Goal: Transaction & Acquisition: Purchase product/service

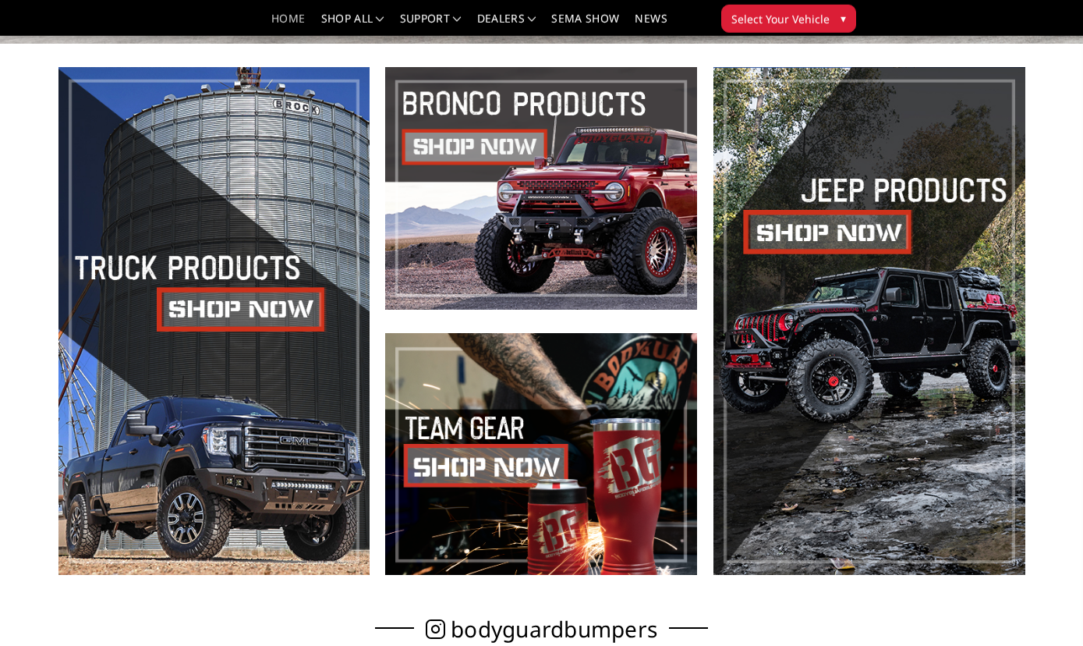
scroll to position [522, 0]
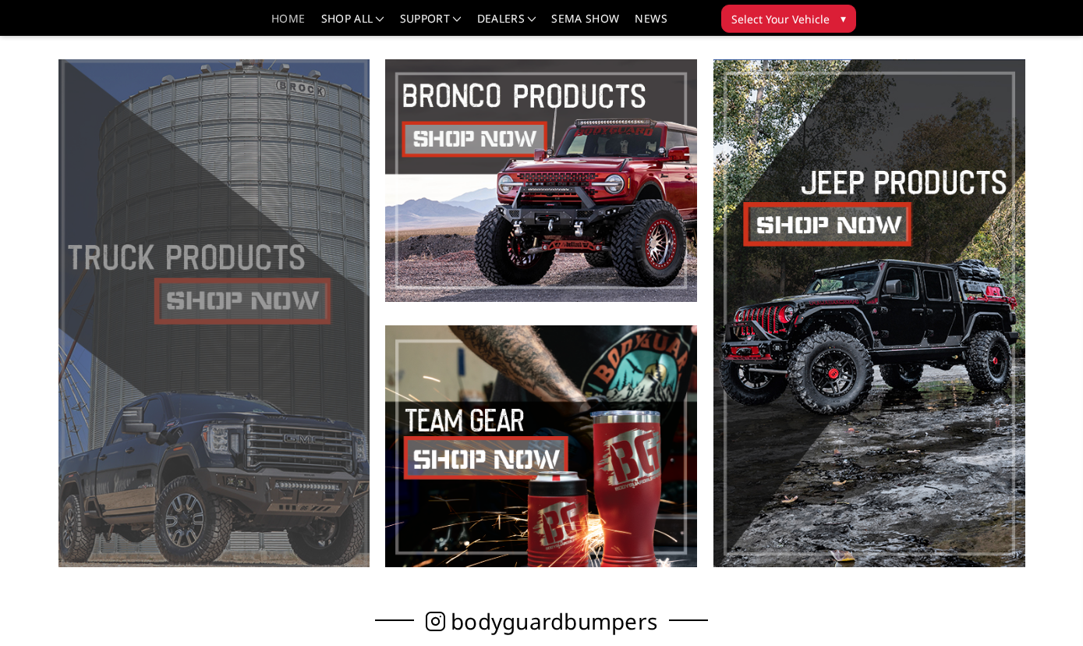
click at [234, 295] on span at bounding box center [214, 313] width 312 height 508
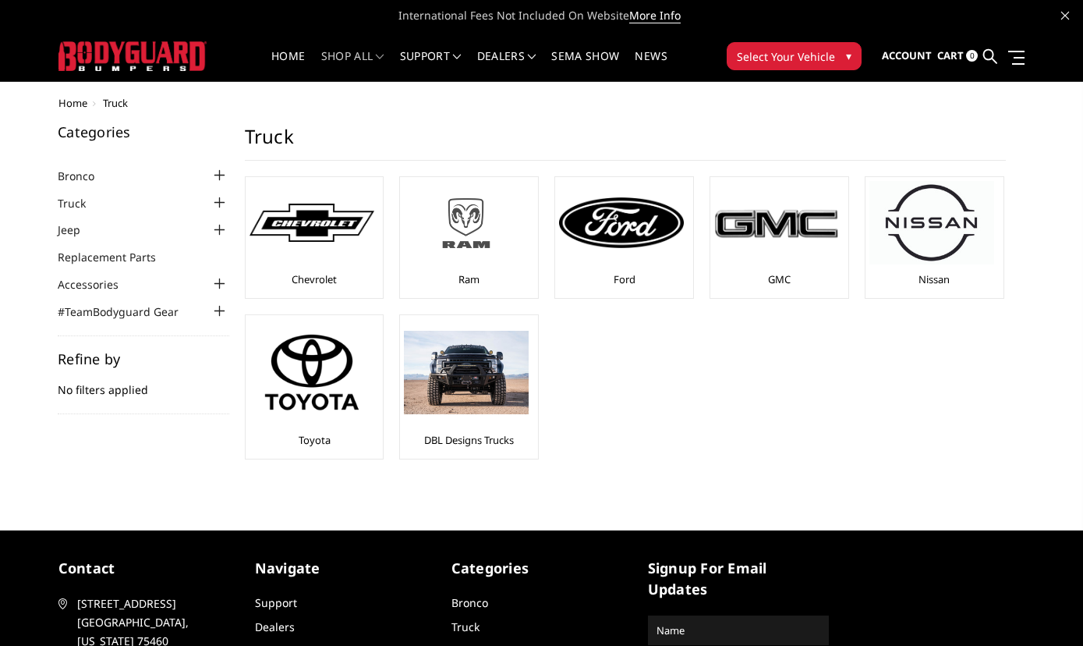
click at [481, 258] on img at bounding box center [466, 223] width 125 height 70
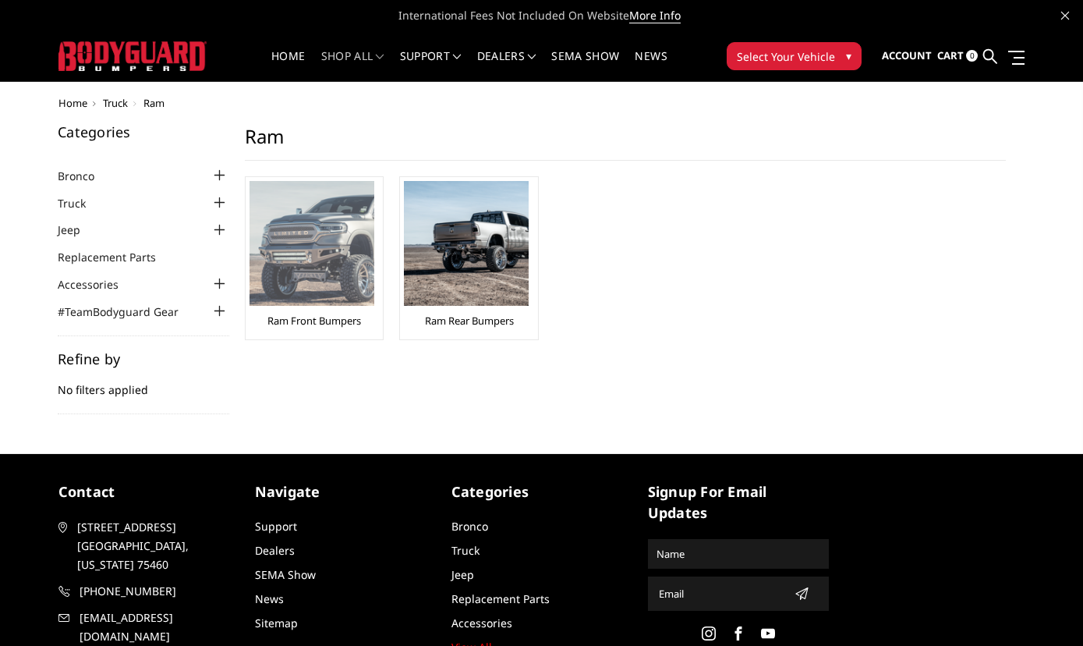
click at [324, 249] on img at bounding box center [312, 243] width 125 height 125
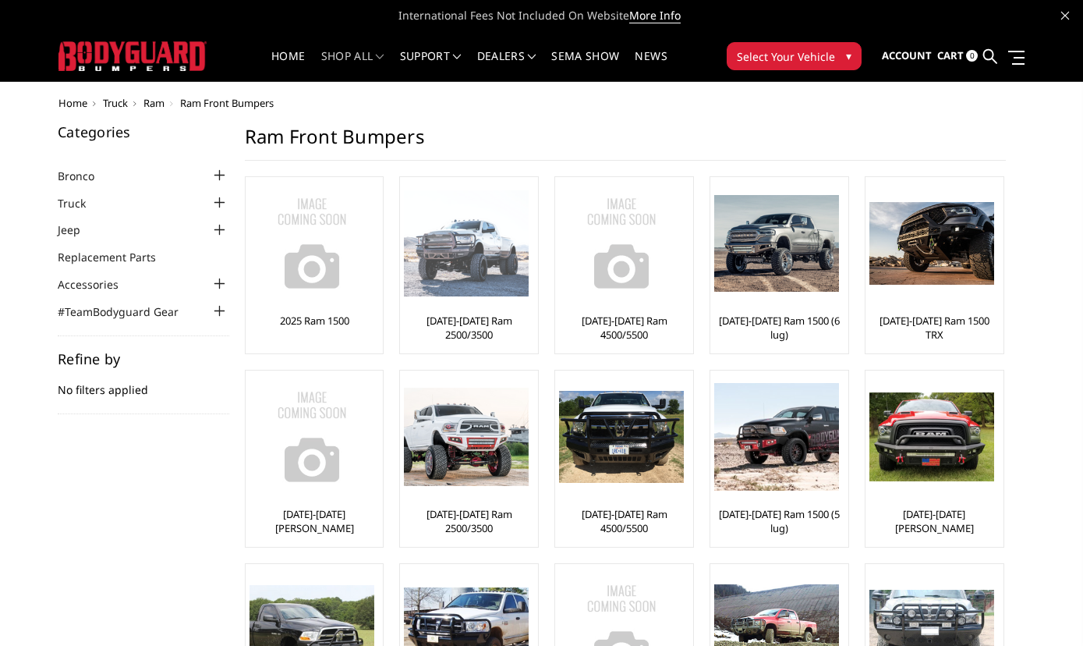
click at [477, 288] on img at bounding box center [466, 243] width 125 height 107
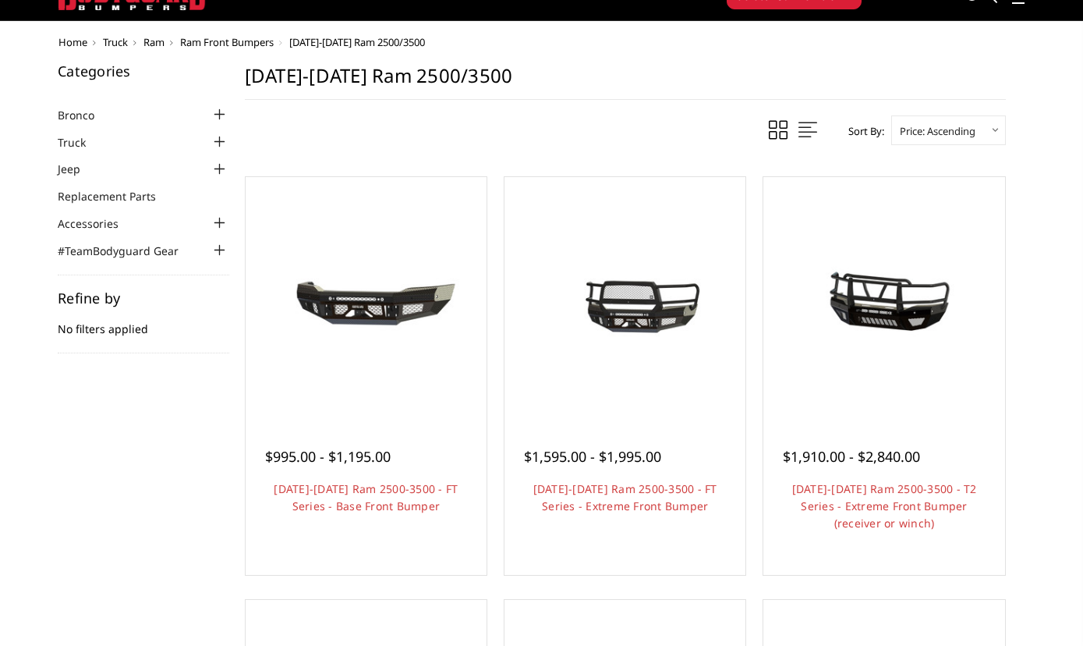
scroll to position [16, 0]
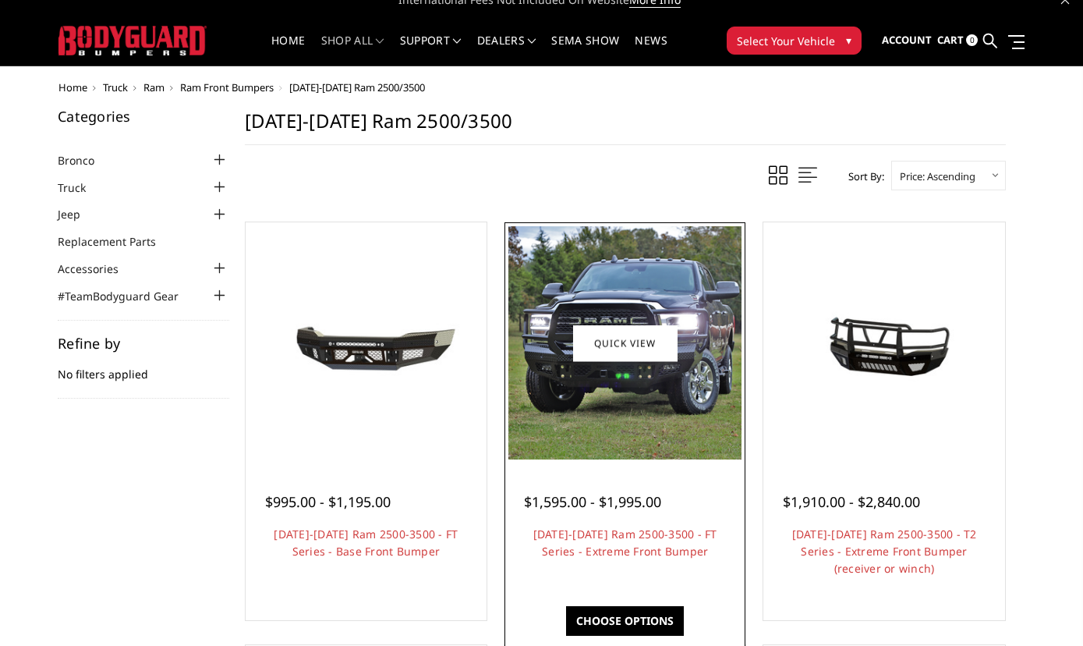
click at [627, 413] on img at bounding box center [624, 342] width 233 height 233
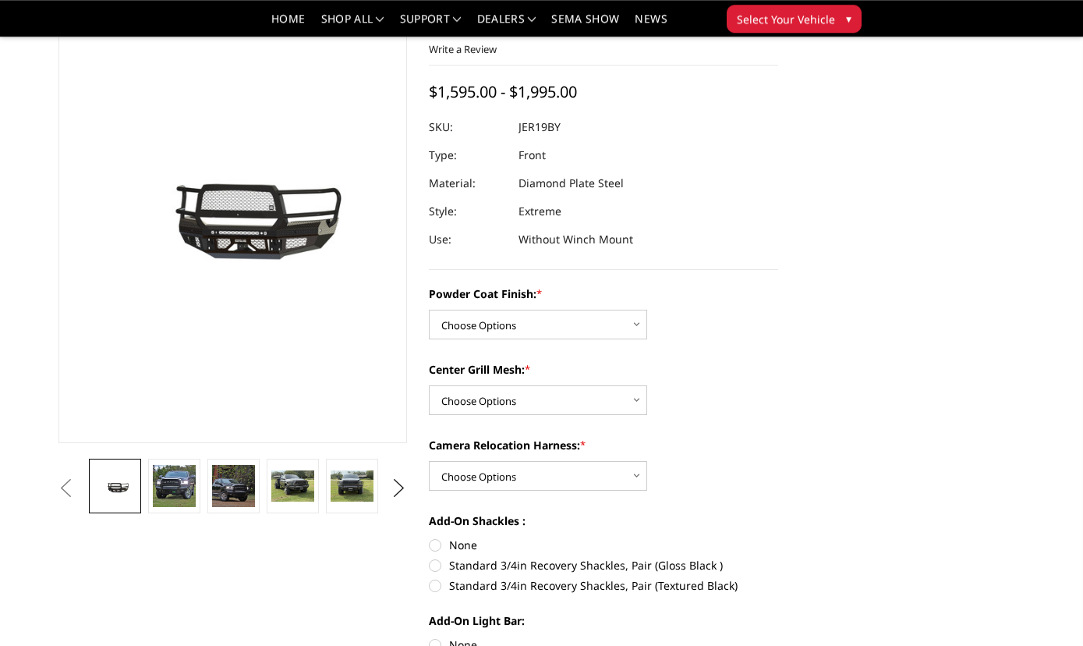
scroll to position [169, 0]
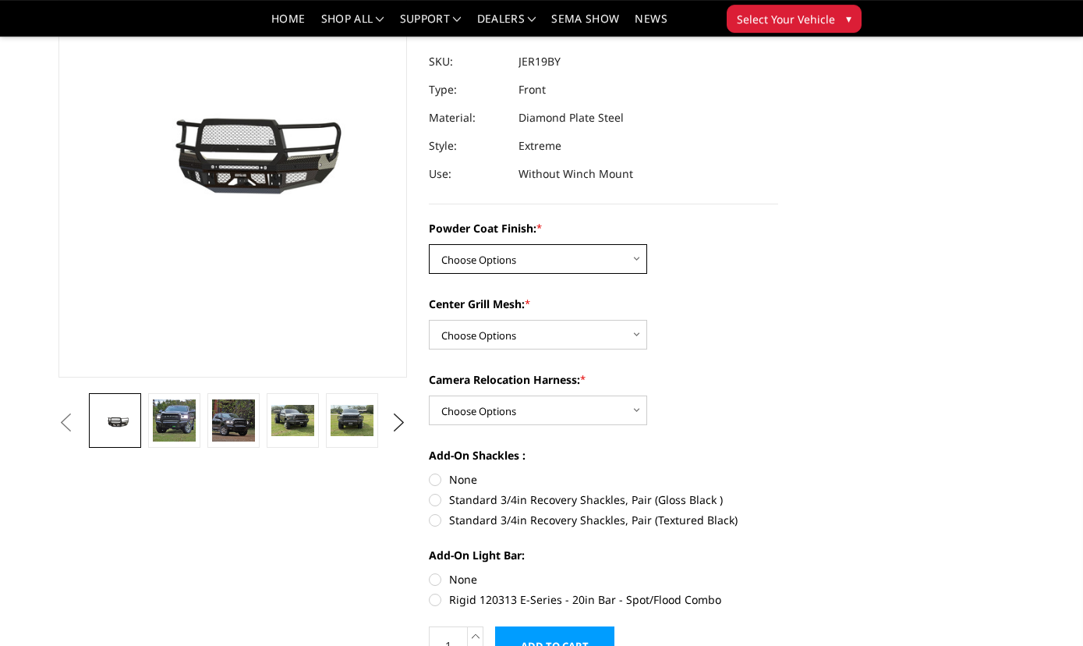
select select "3216"
click option "Textured Black Powder Coat" at bounding box center [0, 0] width 0 height 0
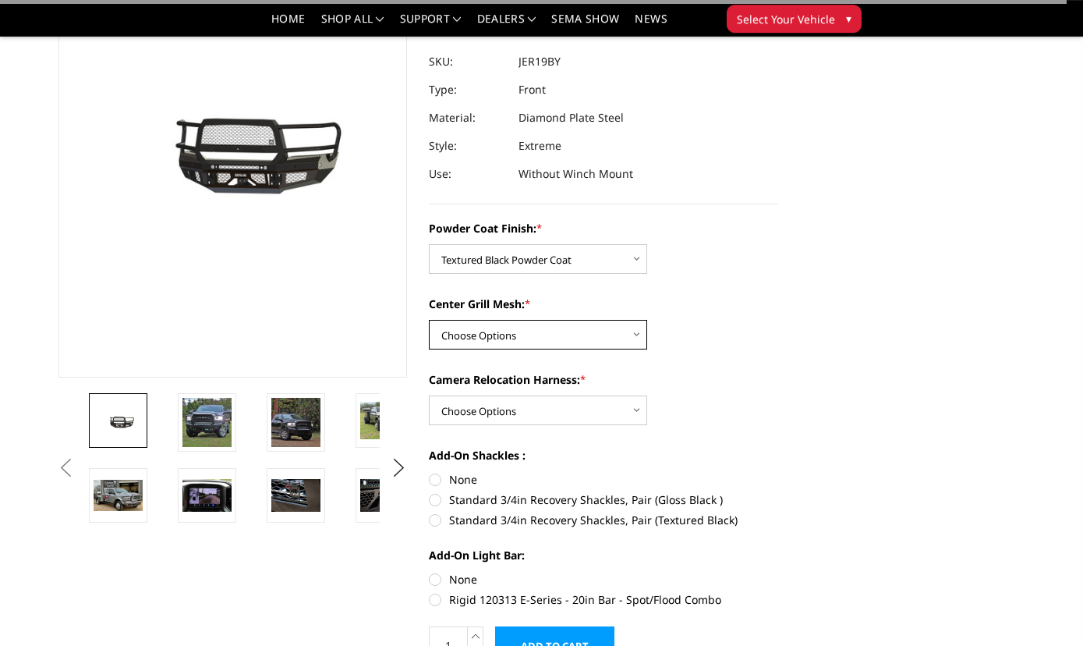
click at [429, 320] on select "Choose Options WITH Expanded Metal in Center Grill WITHOUT Expanded Metal in Ce…" at bounding box center [538, 335] width 218 height 30
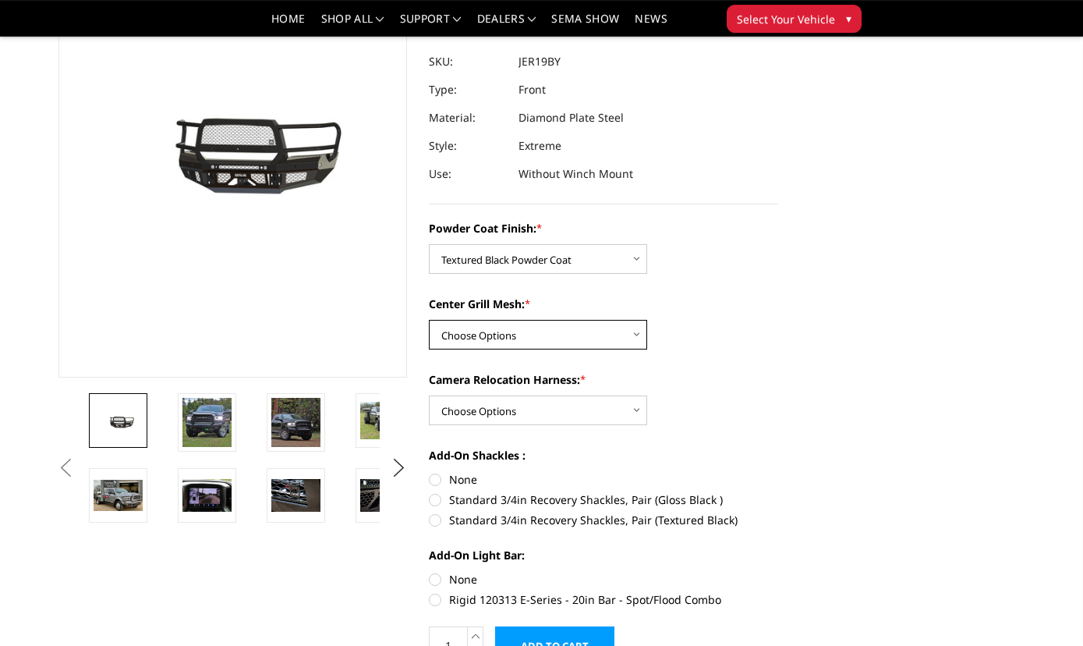
select select "3217"
click option "WITH Expanded Metal in Center Grill" at bounding box center [0, 0] width 0 height 0
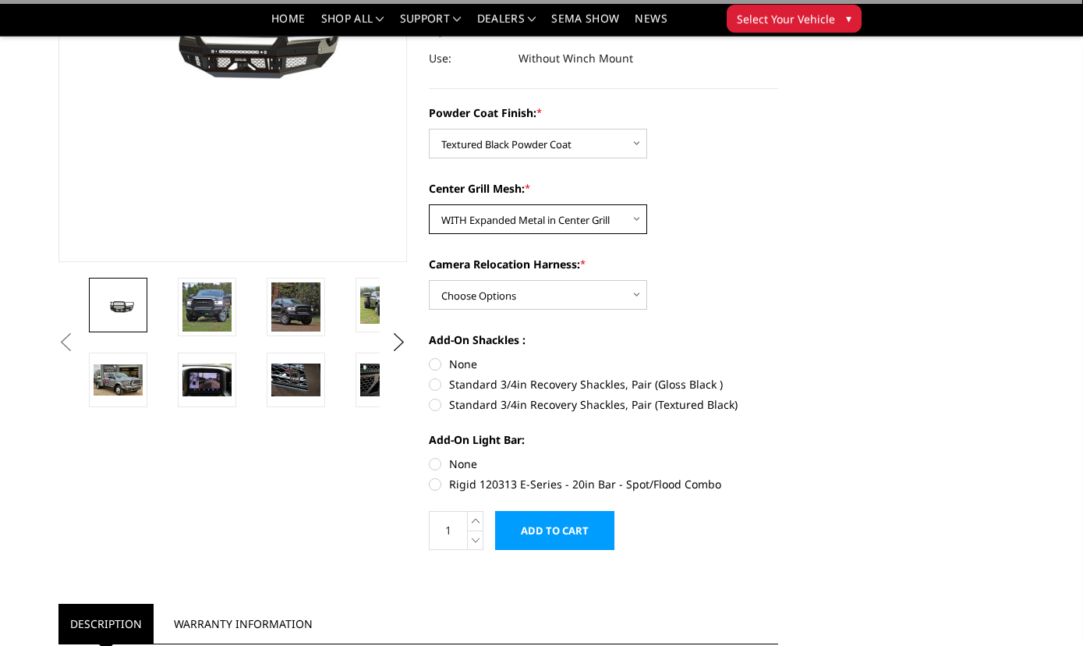
scroll to position [288, 0]
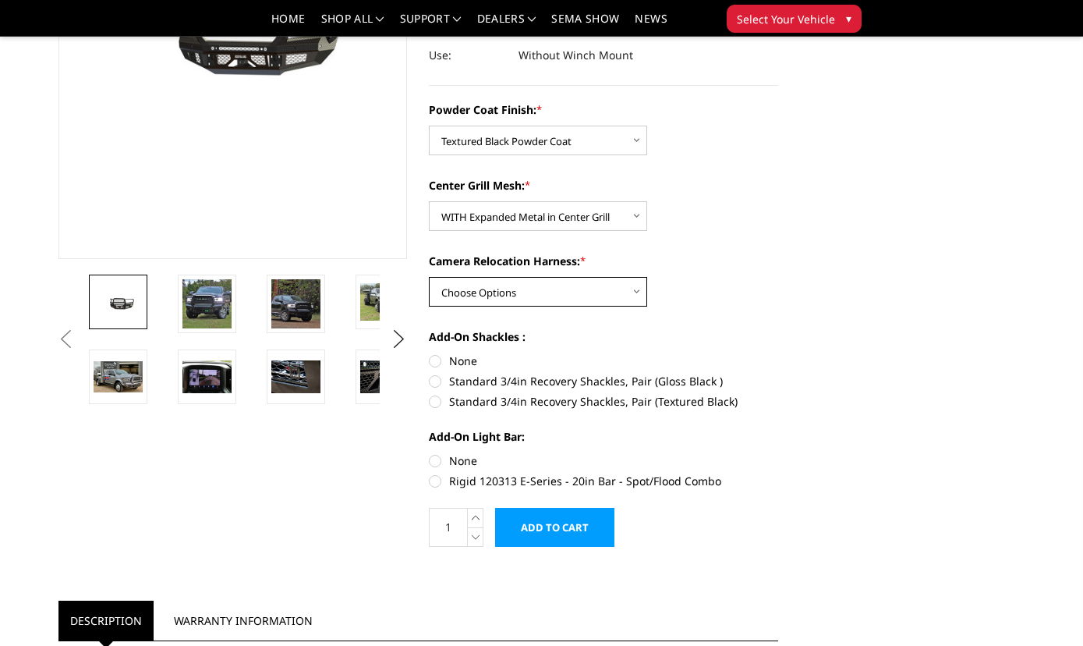
click at [429, 277] on select "Choose Options WITH Camera Relocation Harness WITHOUT Camera Relocation Harness" at bounding box center [538, 292] width 218 height 30
select select "3219"
click option "WITH Camera Relocation Harness" at bounding box center [0, 0] width 0 height 0
click at [430, 405] on label "Standard 3/4in Recovery Shackles, Pair (Textured Black)" at bounding box center [603, 401] width 349 height 16
click at [778, 373] on input "Standard 3/4in Recovery Shackles, Pair (Textured Black)" at bounding box center [778, 373] width 1 height 1
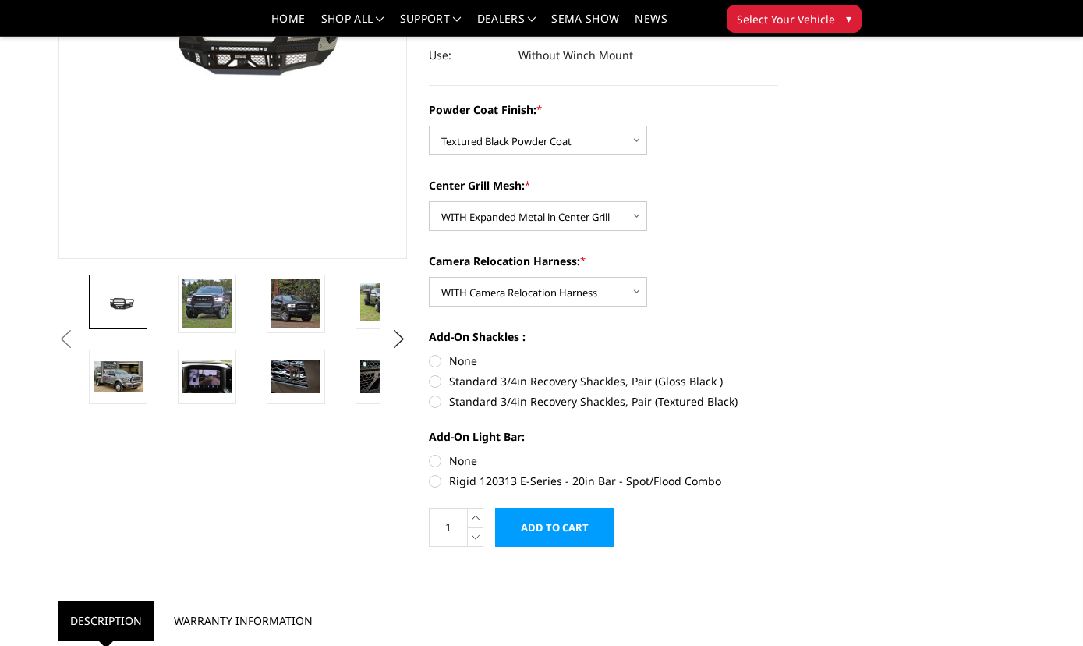
radio input "true"
click at [578, 532] on input "Add to Cart" at bounding box center [554, 527] width 119 height 39
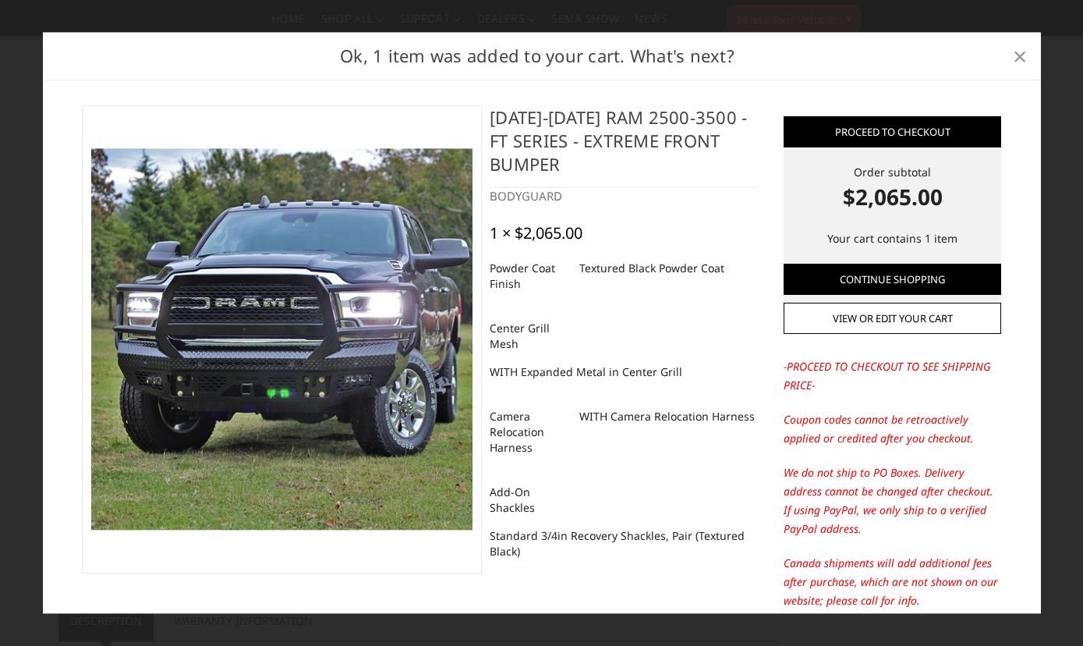
click at [1021, 53] on span "×" at bounding box center [1020, 56] width 14 height 34
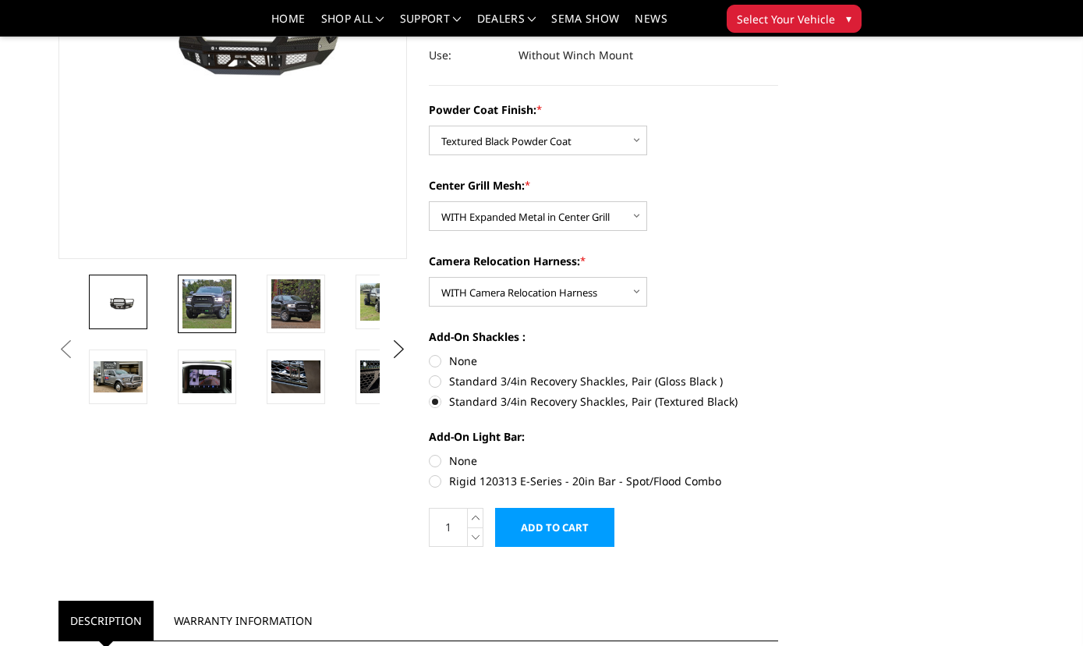
click at [207, 300] on img at bounding box center [206, 303] width 49 height 49
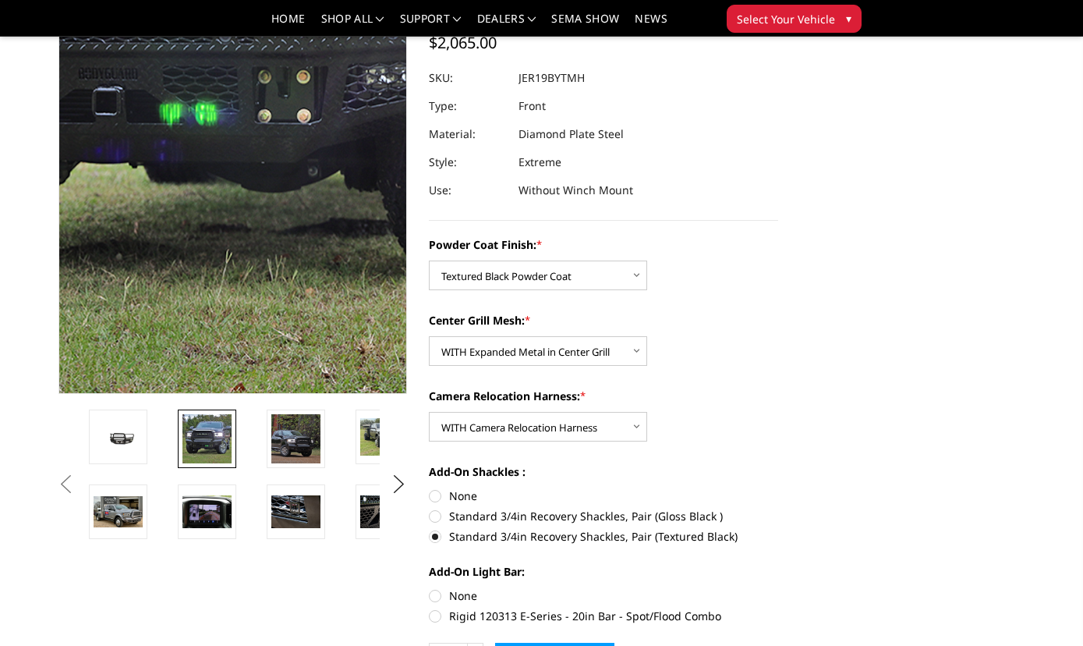
scroll to position [100, 0]
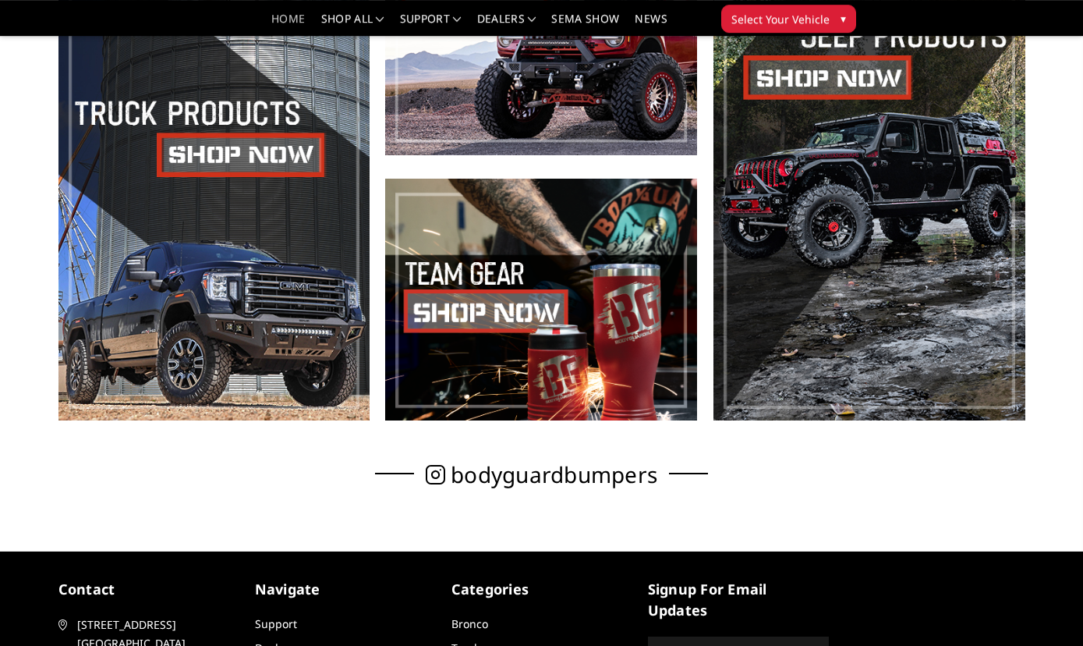
scroll to position [649, 0]
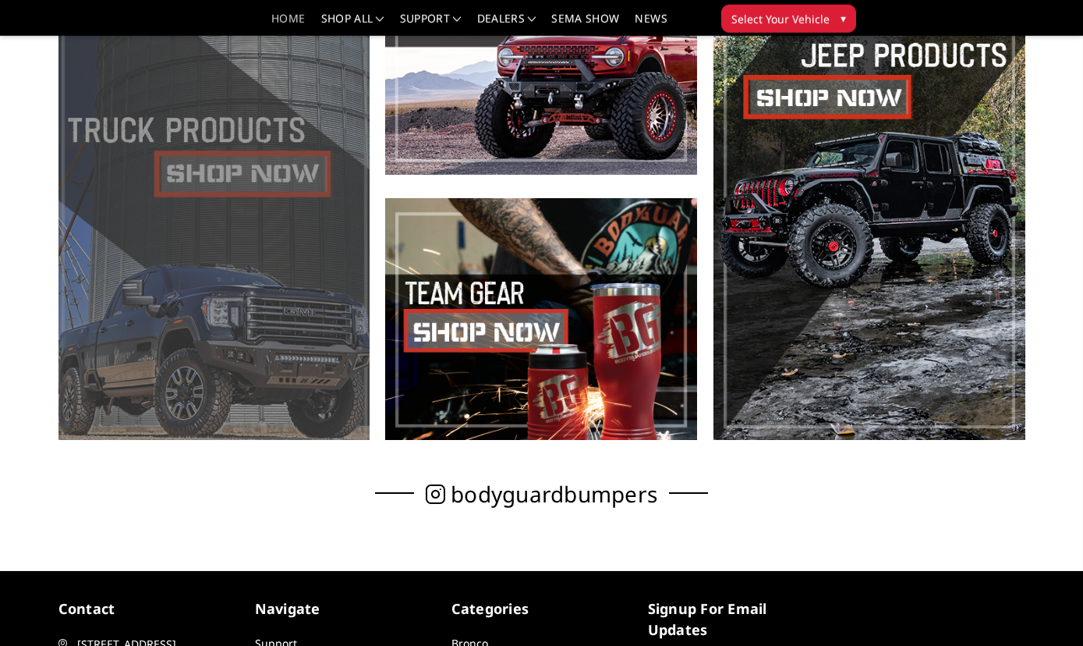
click at [296, 293] on span at bounding box center [214, 186] width 312 height 508
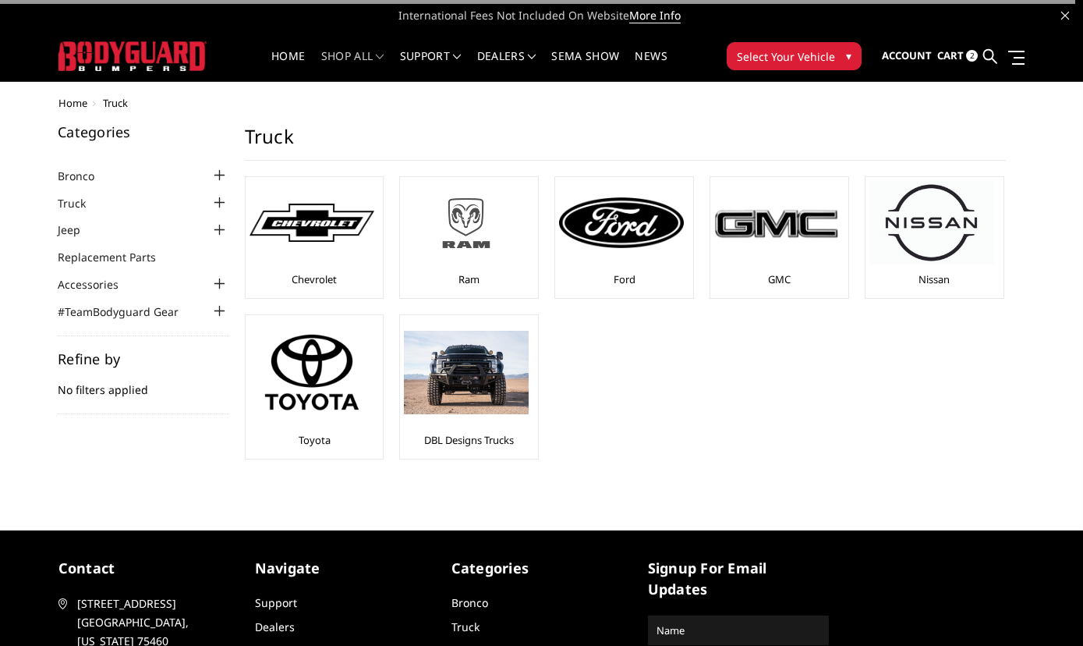
click at [456, 232] on img at bounding box center [466, 223] width 125 height 70
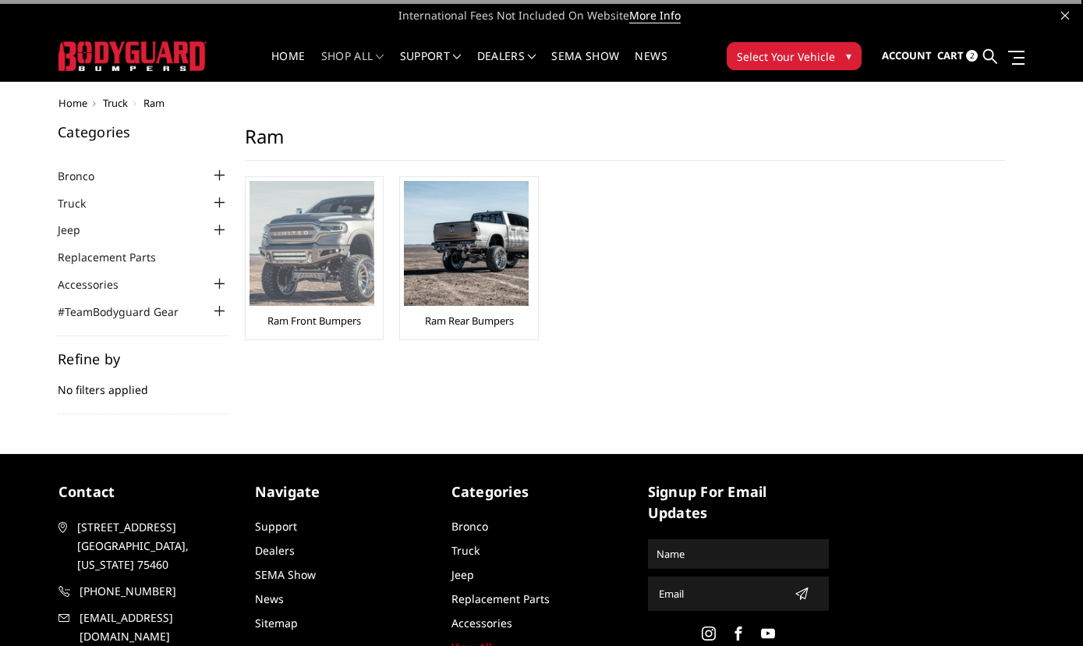
click at [312, 239] on img at bounding box center [312, 243] width 125 height 125
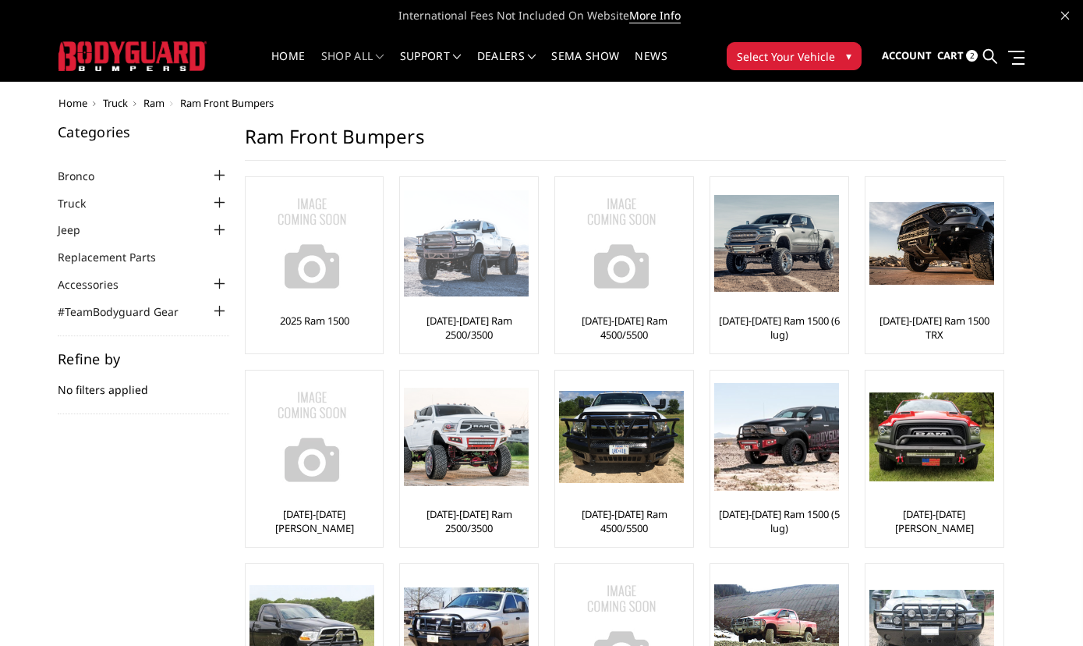
click at [479, 278] on img at bounding box center [466, 243] width 125 height 107
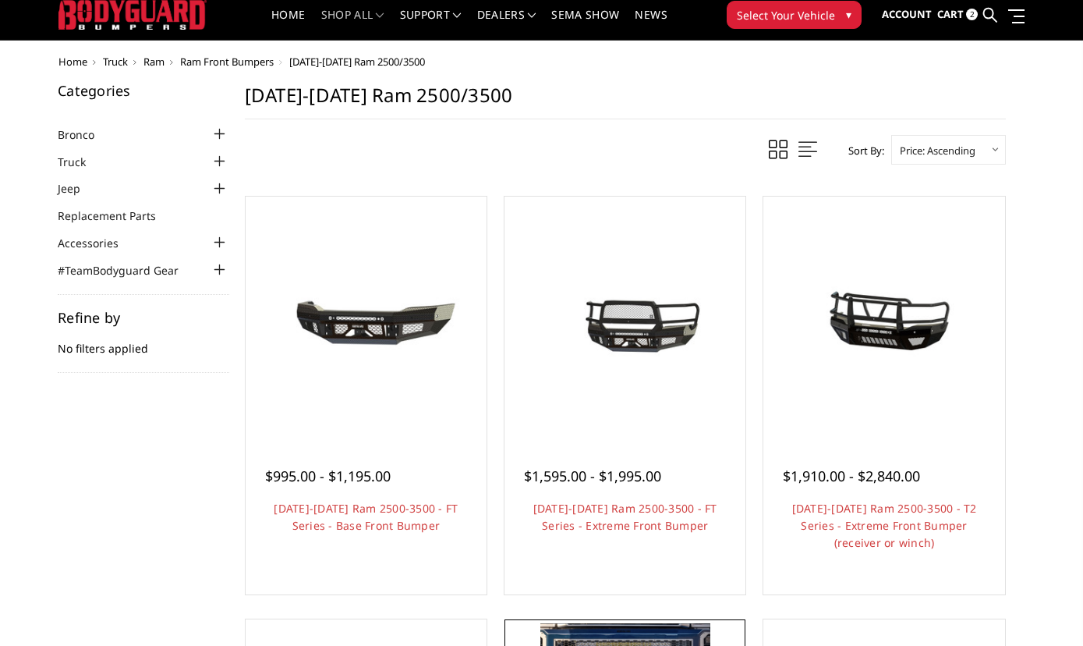
scroll to position [37, 0]
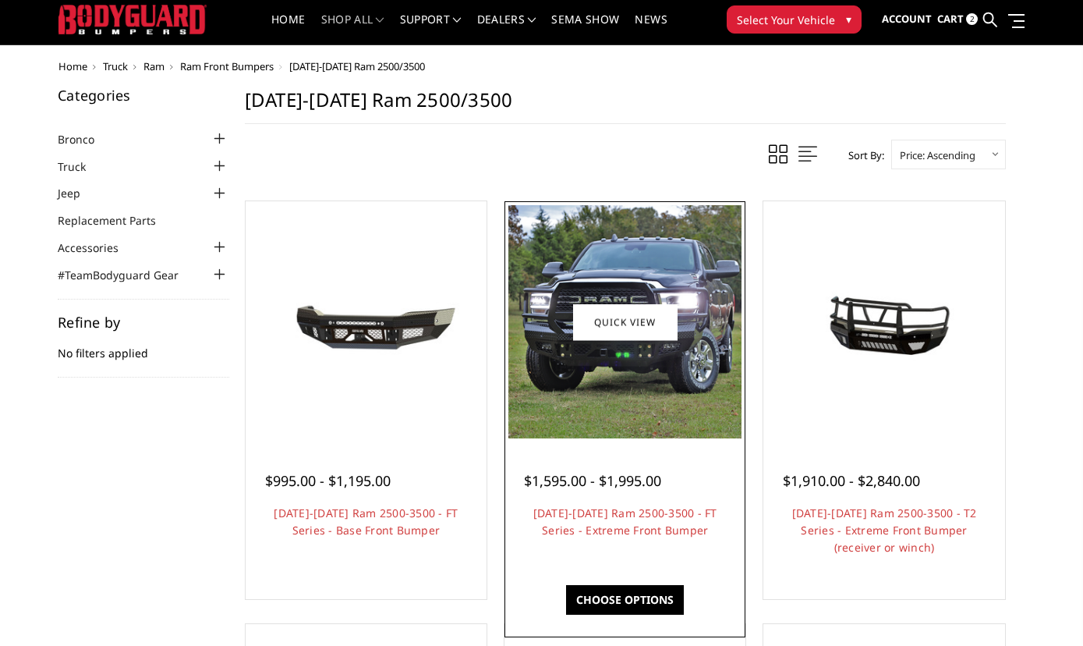
click at [605, 353] on img at bounding box center [624, 321] width 233 height 233
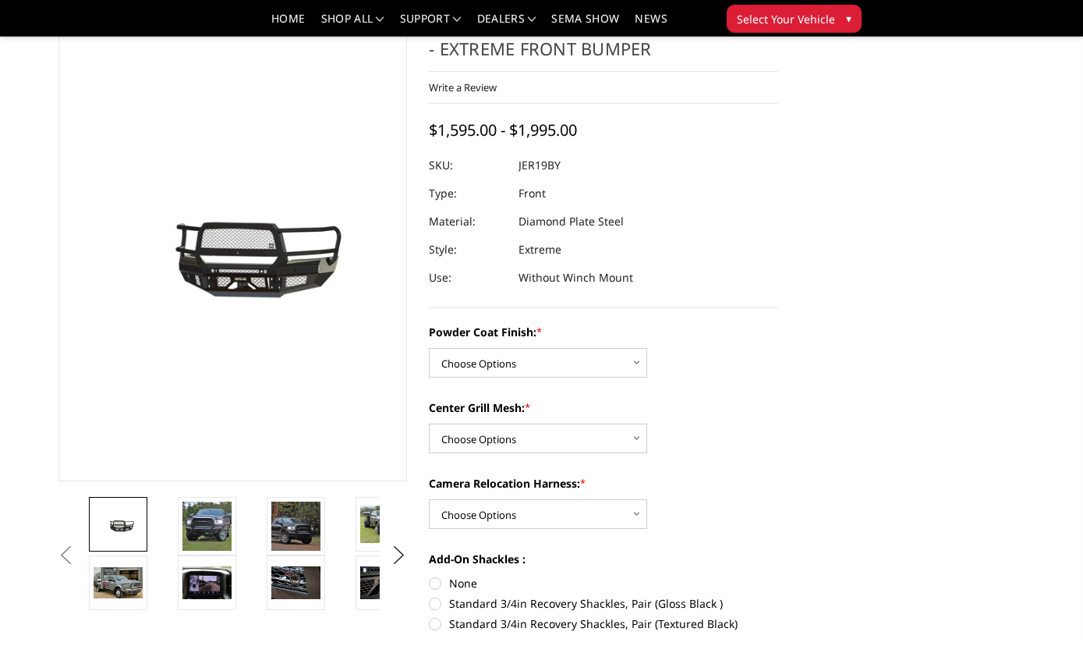
scroll to position [61, 0]
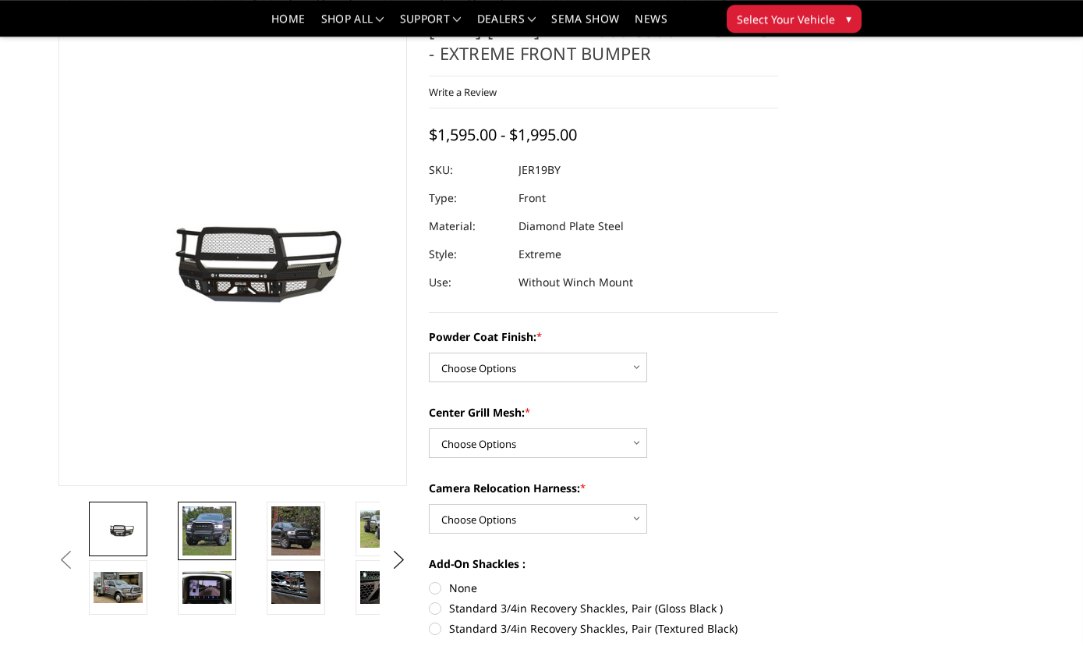
click at [203, 529] on img at bounding box center [206, 530] width 49 height 49
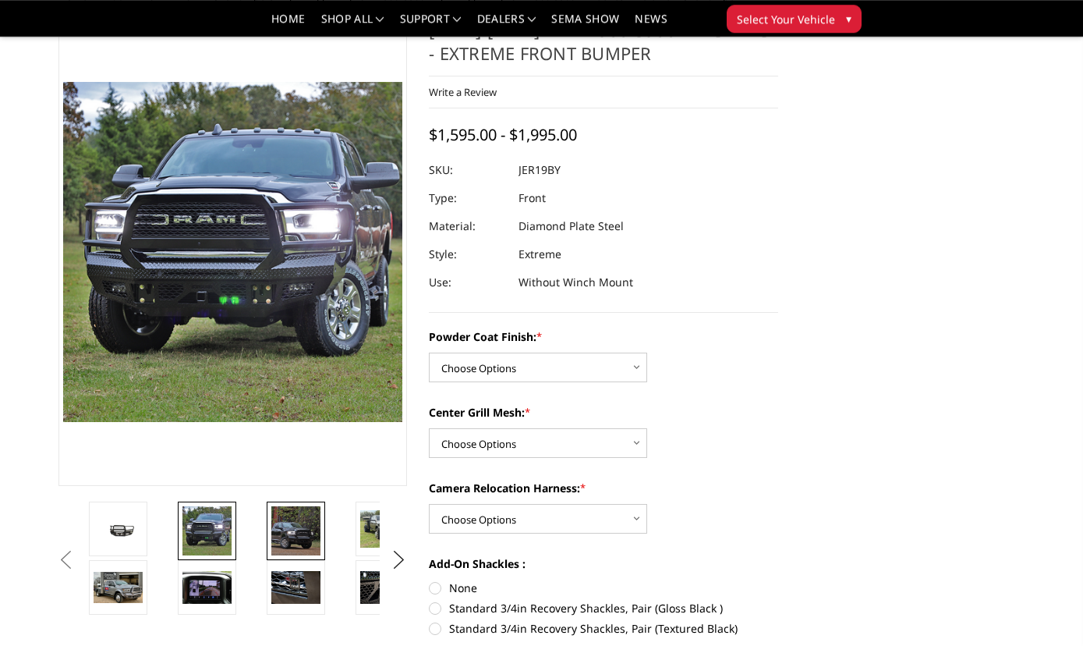
click at [283, 547] on img at bounding box center [295, 530] width 49 height 49
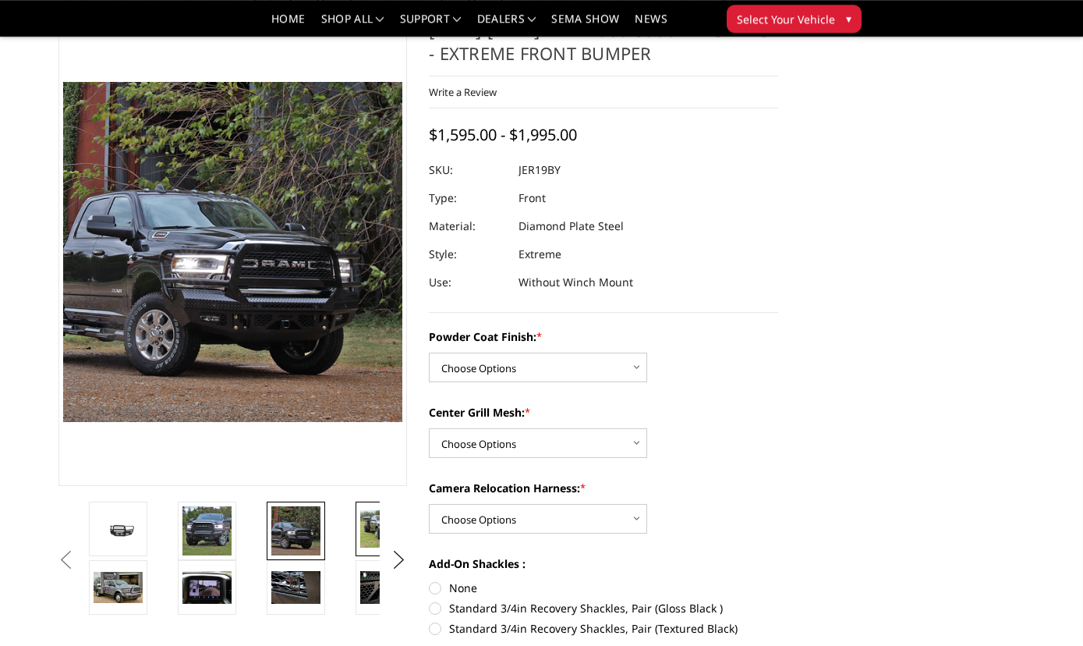
click at [377, 536] on img at bounding box center [384, 528] width 49 height 37
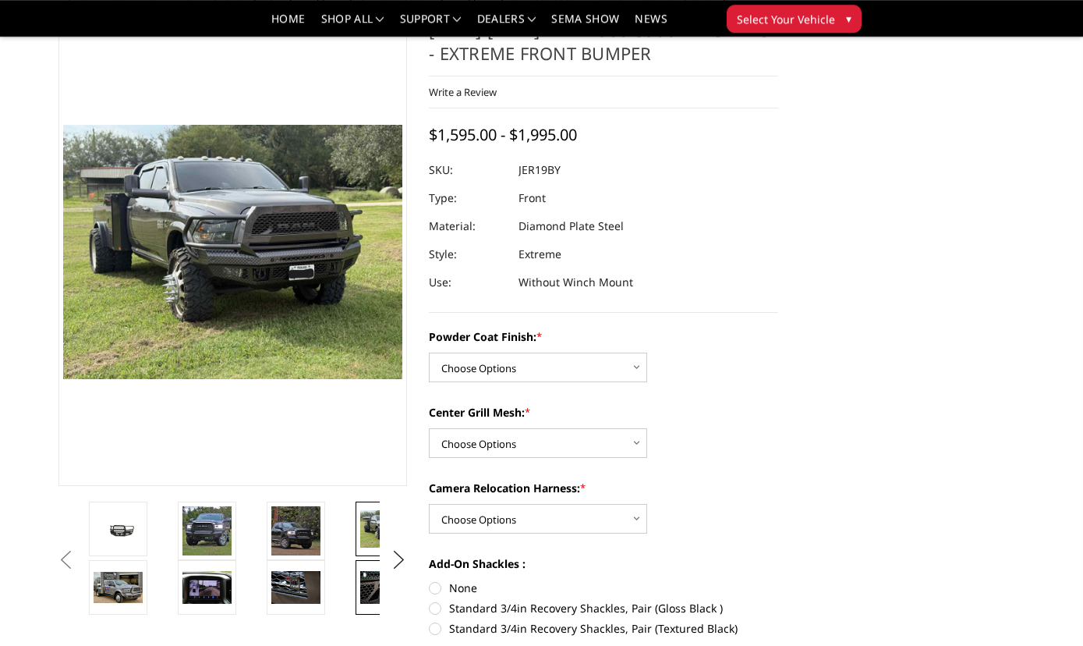
click at [377, 585] on img at bounding box center [384, 587] width 49 height 33
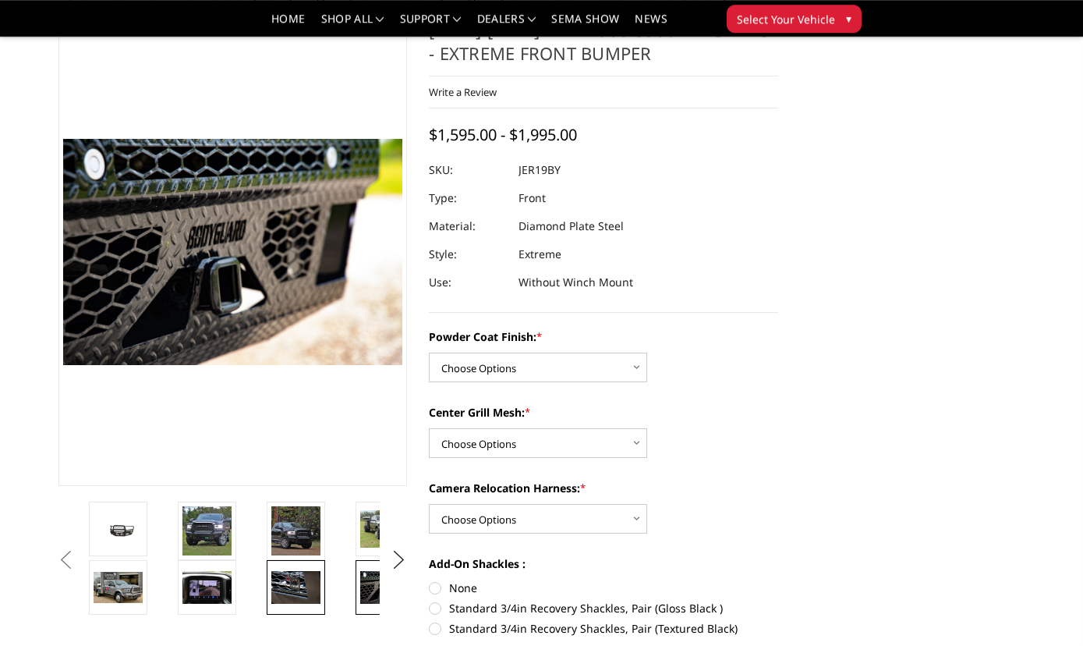
click at [300, 582] on img at bounding box center [295, 587] width 49 height 33
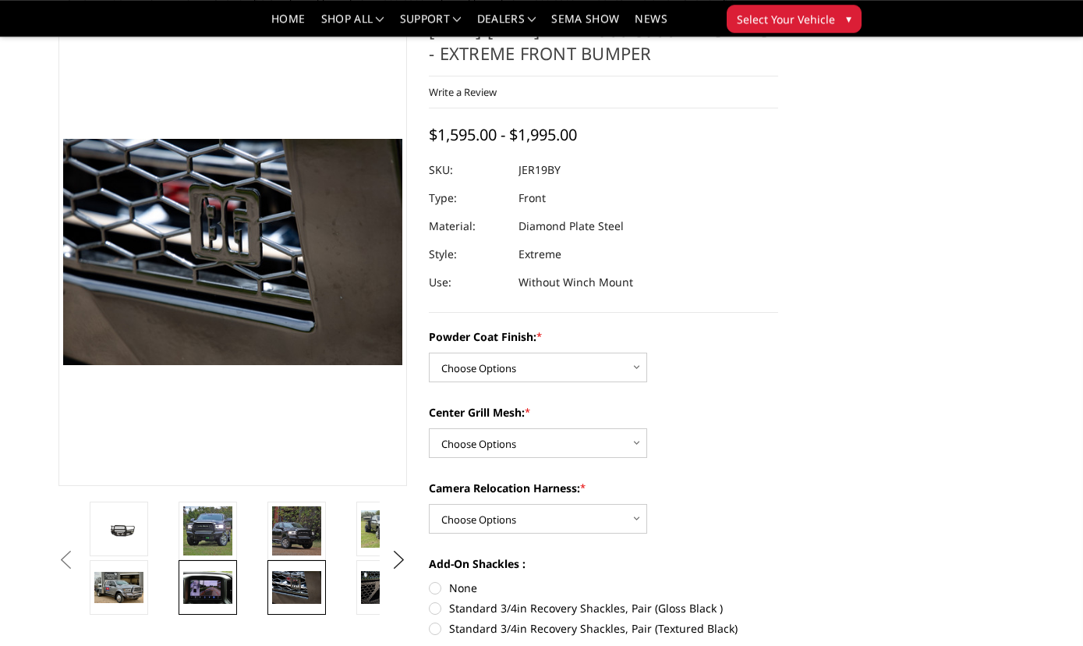
click at [215, 586] on img at bounding box center [207, 587] width 49 height 33
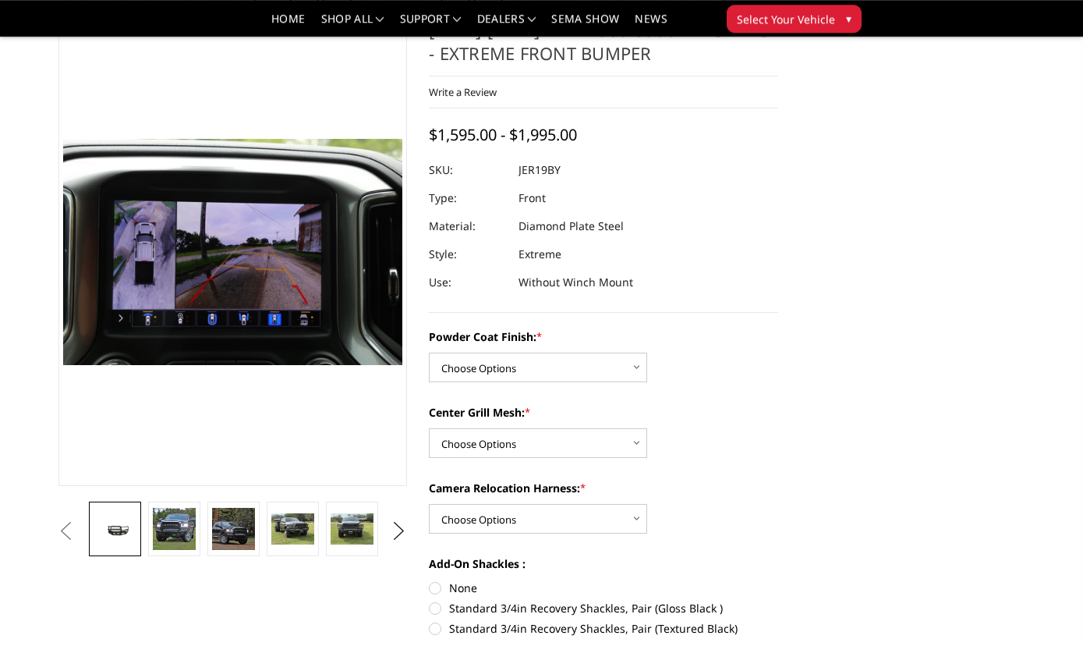
click at [126, 533] on img at bounding box center [115, 528] width 42 height 19
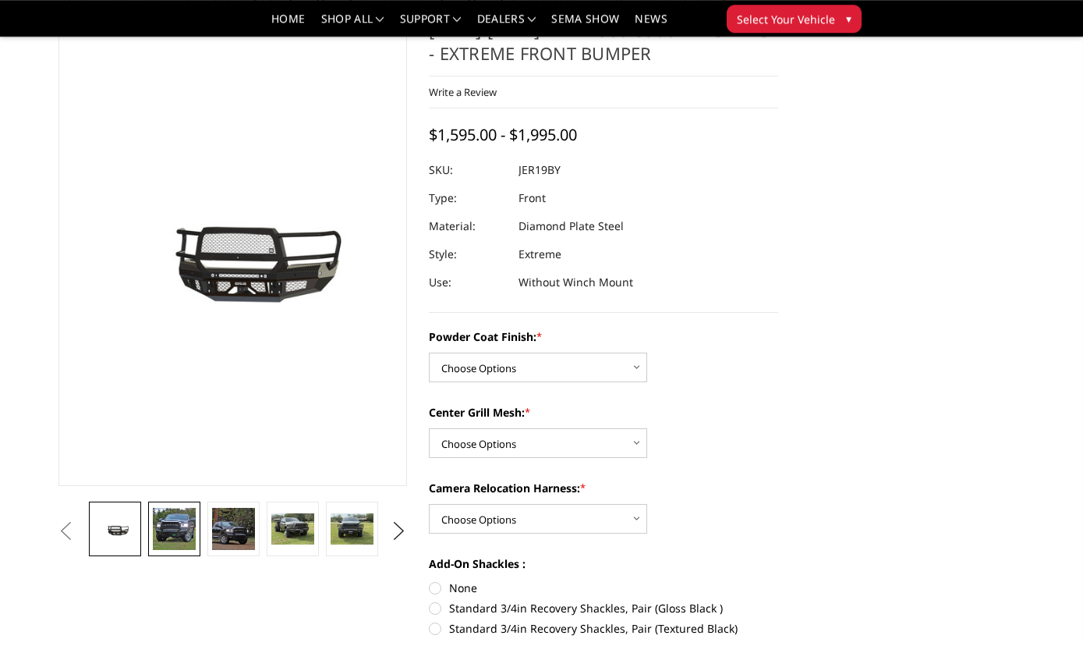
click at [165, 527] on img at bounding box center [174, 529] width 42 height 42
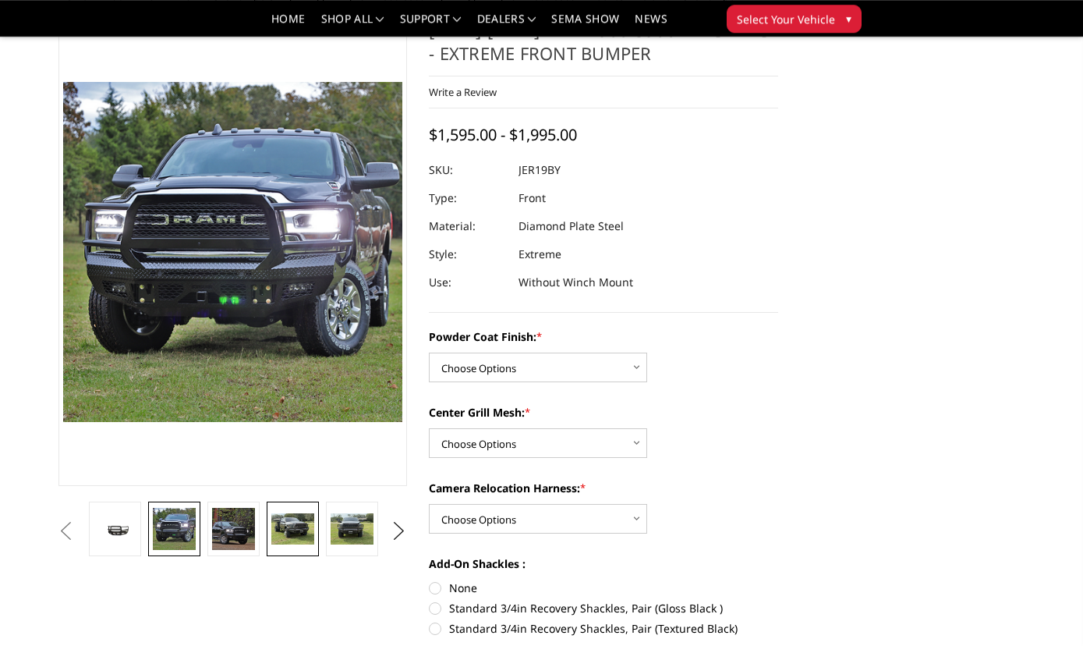
click at [299, 527] on img at bounding box center [292, 529] width 42 height 32
